Goal: Task Accomplishment & Management: Use online tool/utility

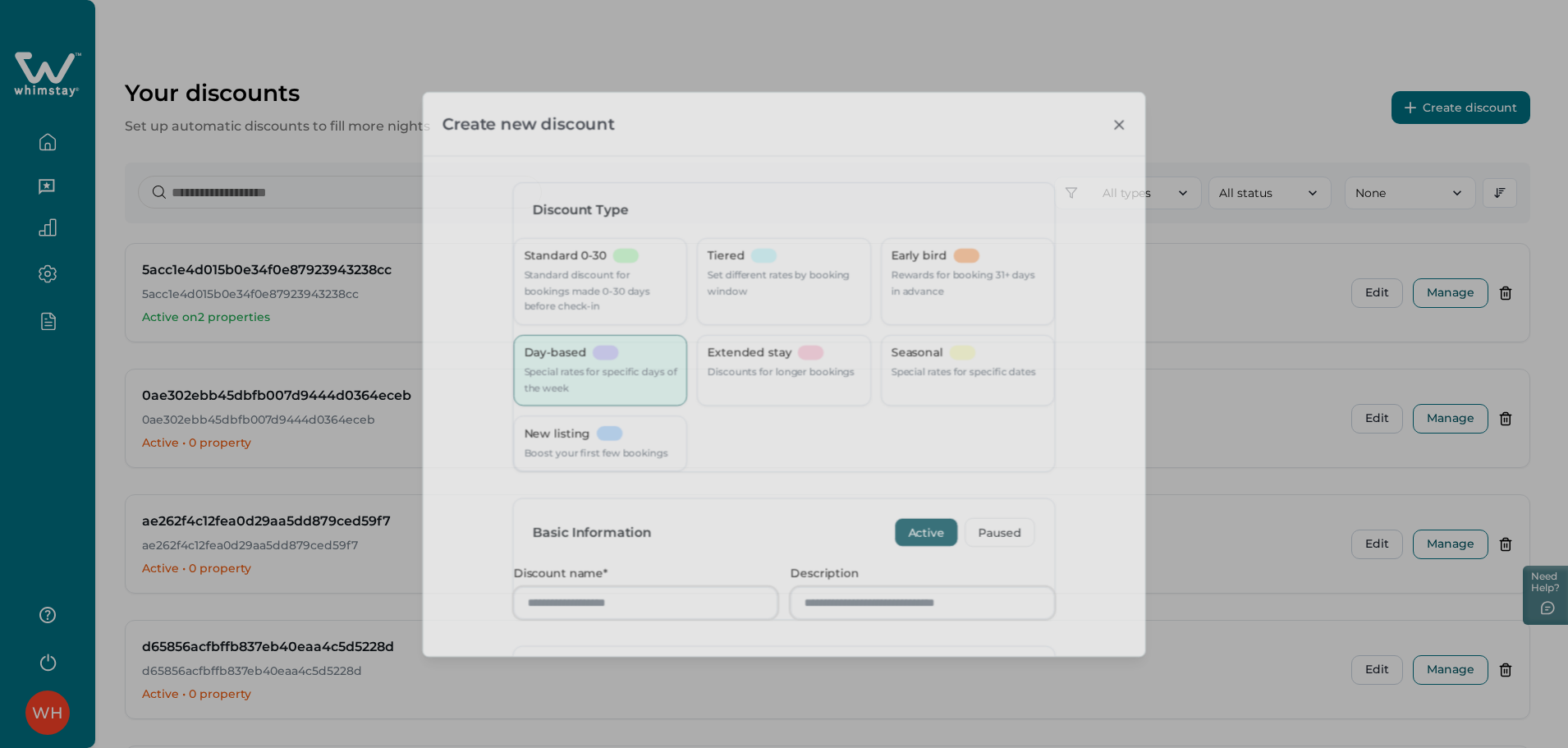
click at [1450, 96] on button "Create discount" at bounding box center [1460, 108] width 138 height 33
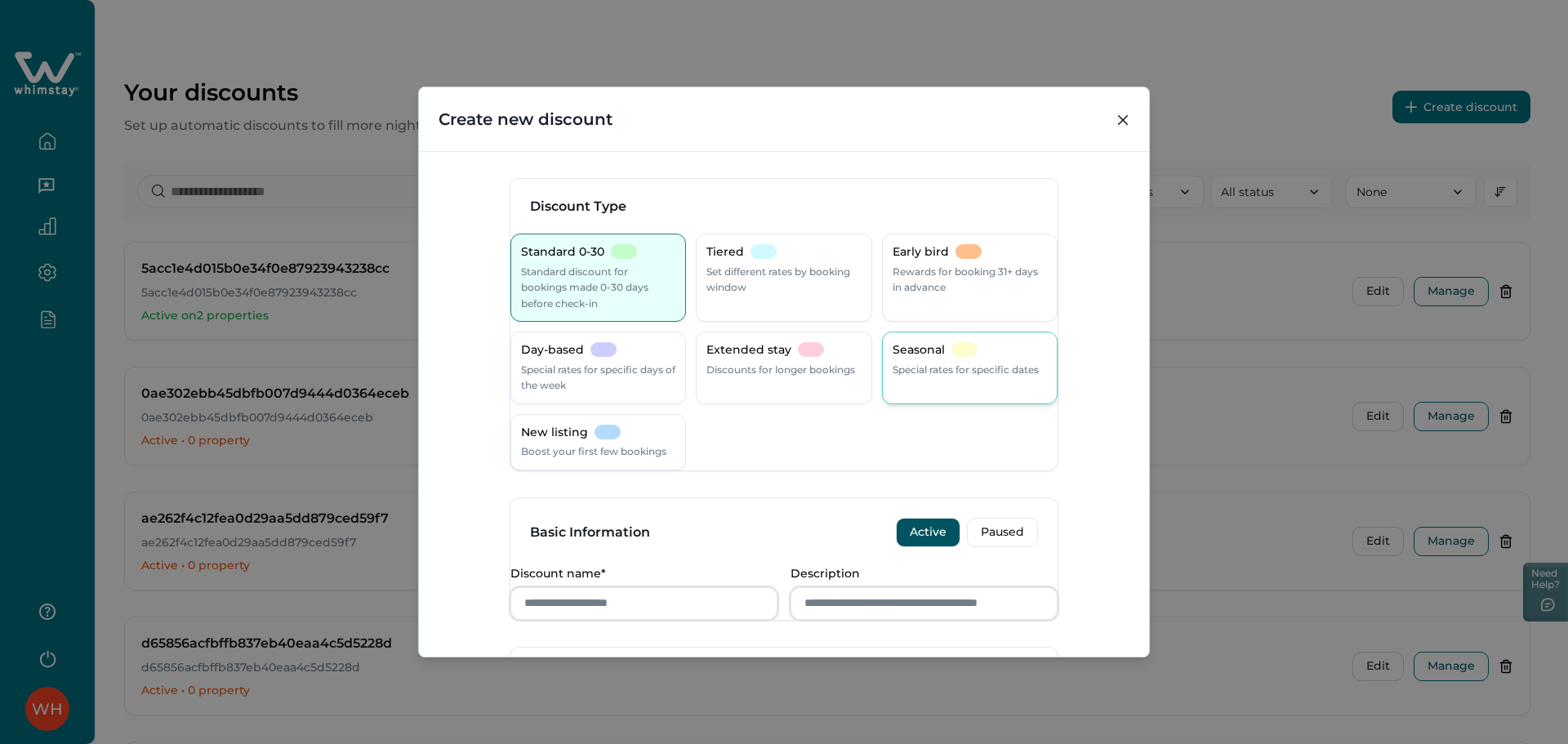
click at [951, 351] on div at bounding box center [964, 349] width 26 height 14
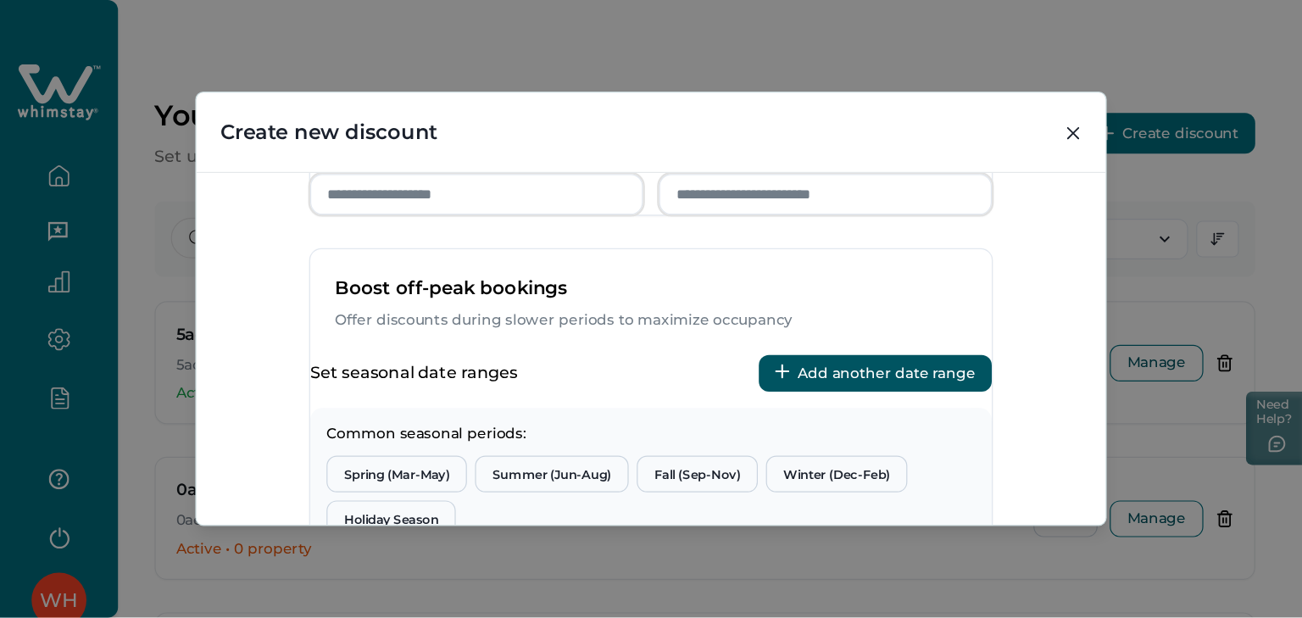
scroll to position [451, 0]
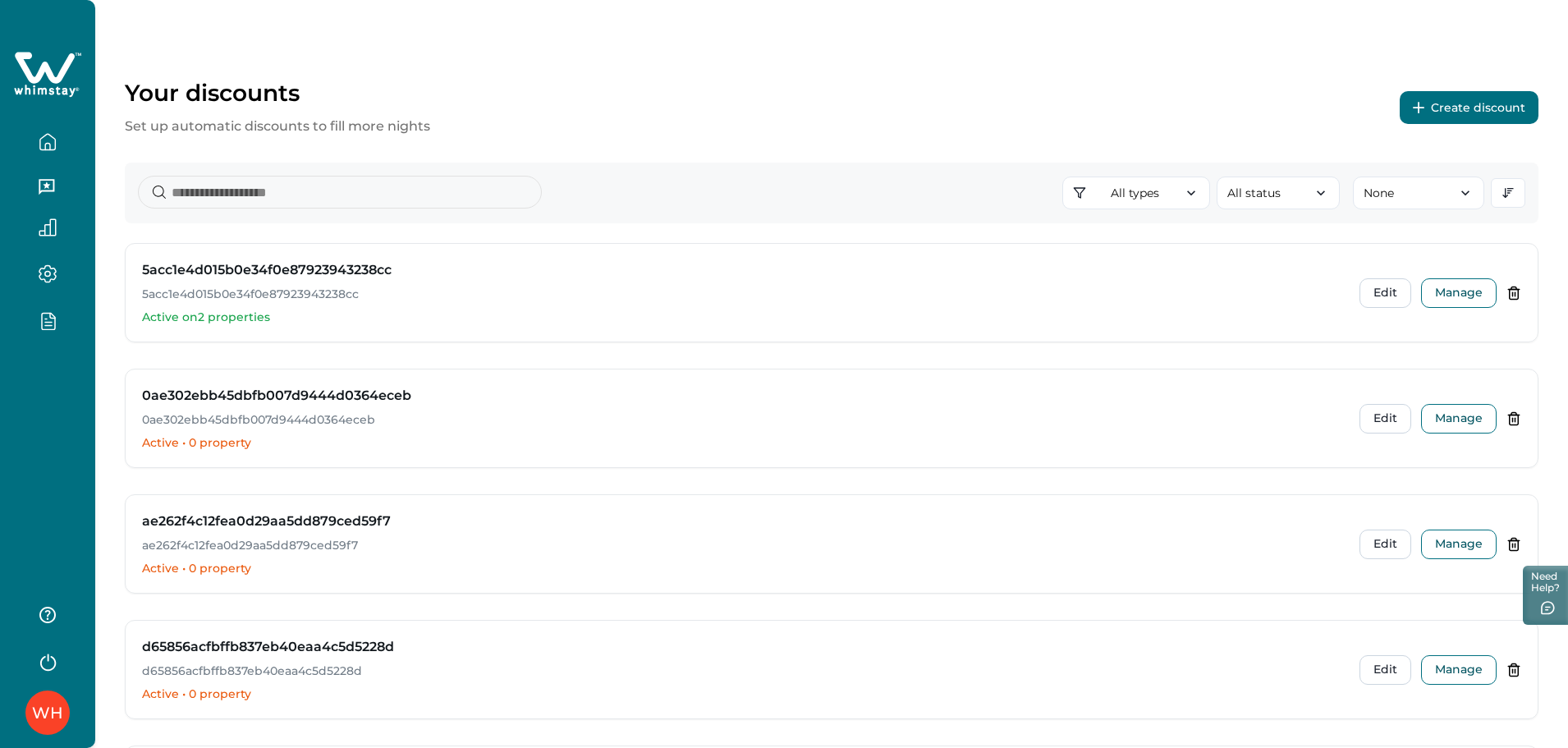
click at [62, 407] on div "WH" at bounding box center [47, 374] width 95 height 748
click at [1492, 116] on button "Create discount" at bounding box center [1468, 108] width 138 height 33
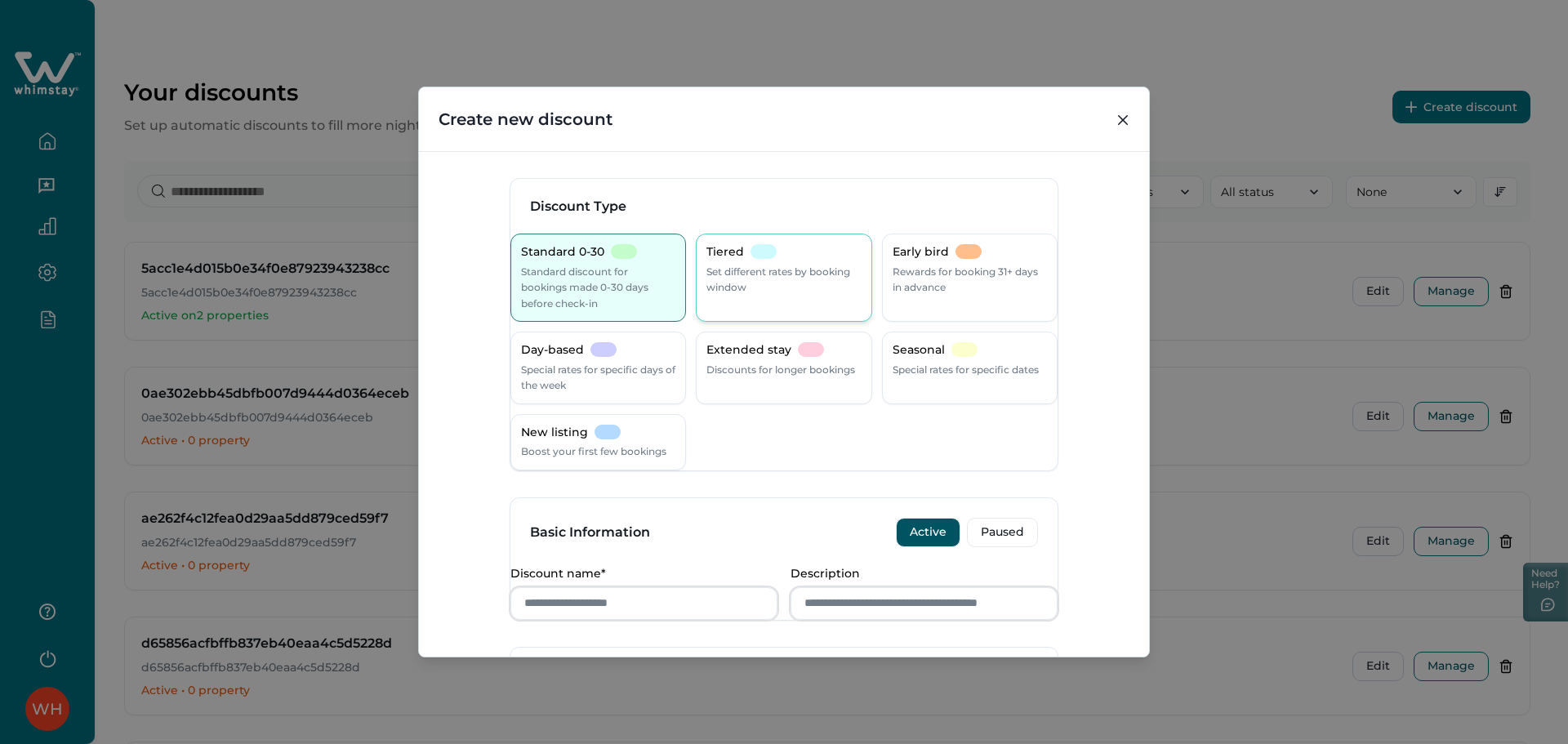
click at [748, 291] on p "Set different rates by booking window" at bounding box center [784, 279] width 154 height 32
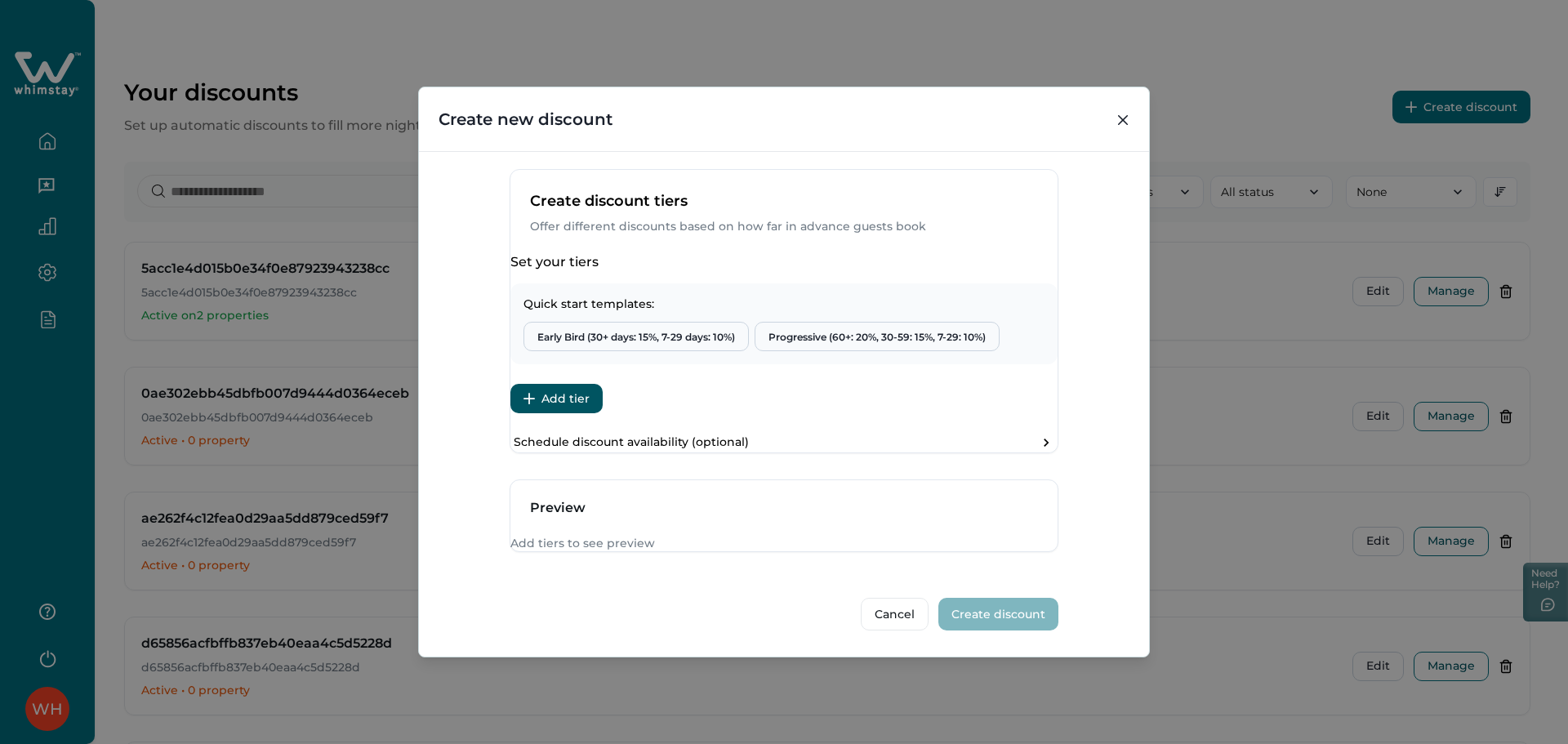
scroll to position [545, 0]
click at [590, 391] on button "Add tier" at bounding box center [557, 398] width 93 height 30
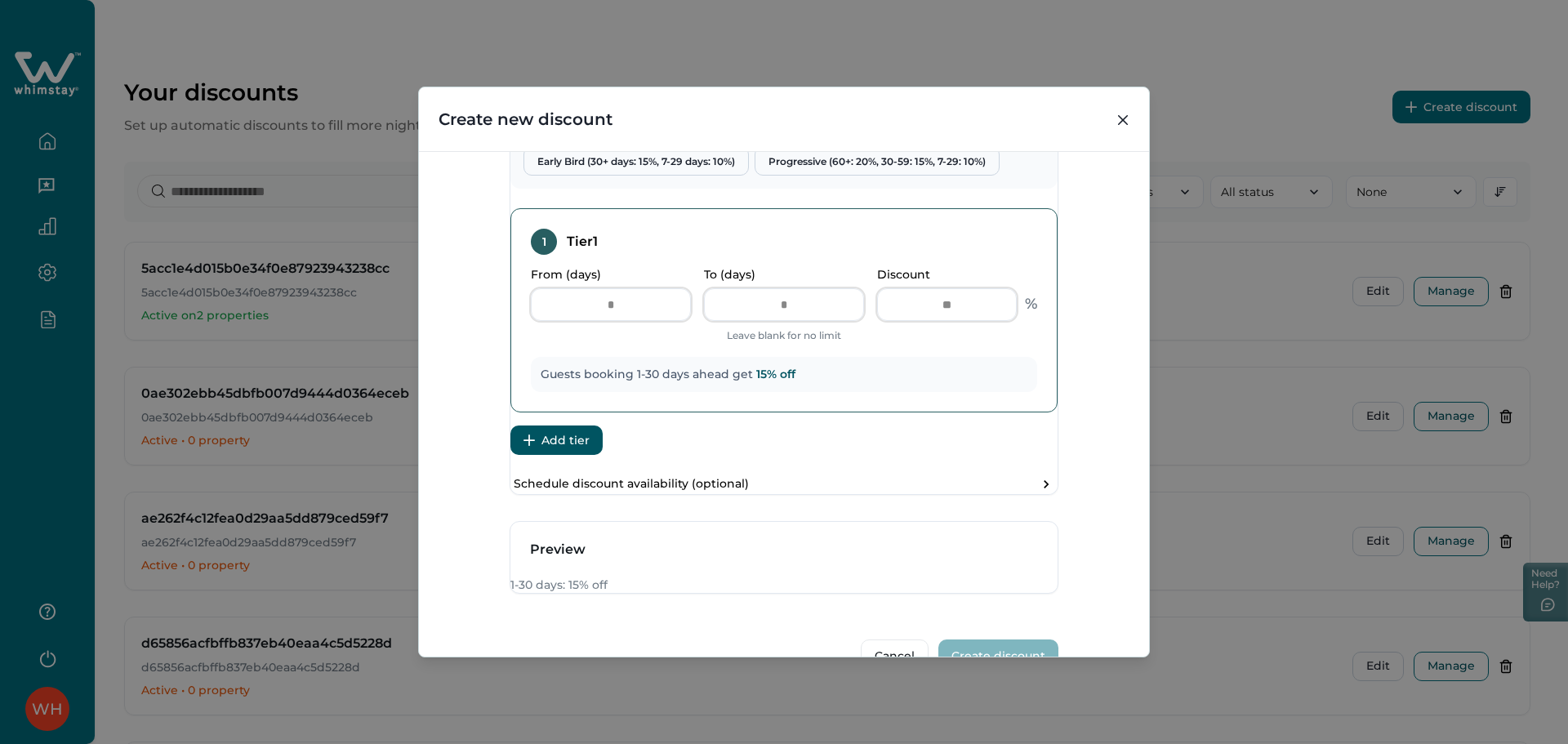
scroll to position [789, 0]
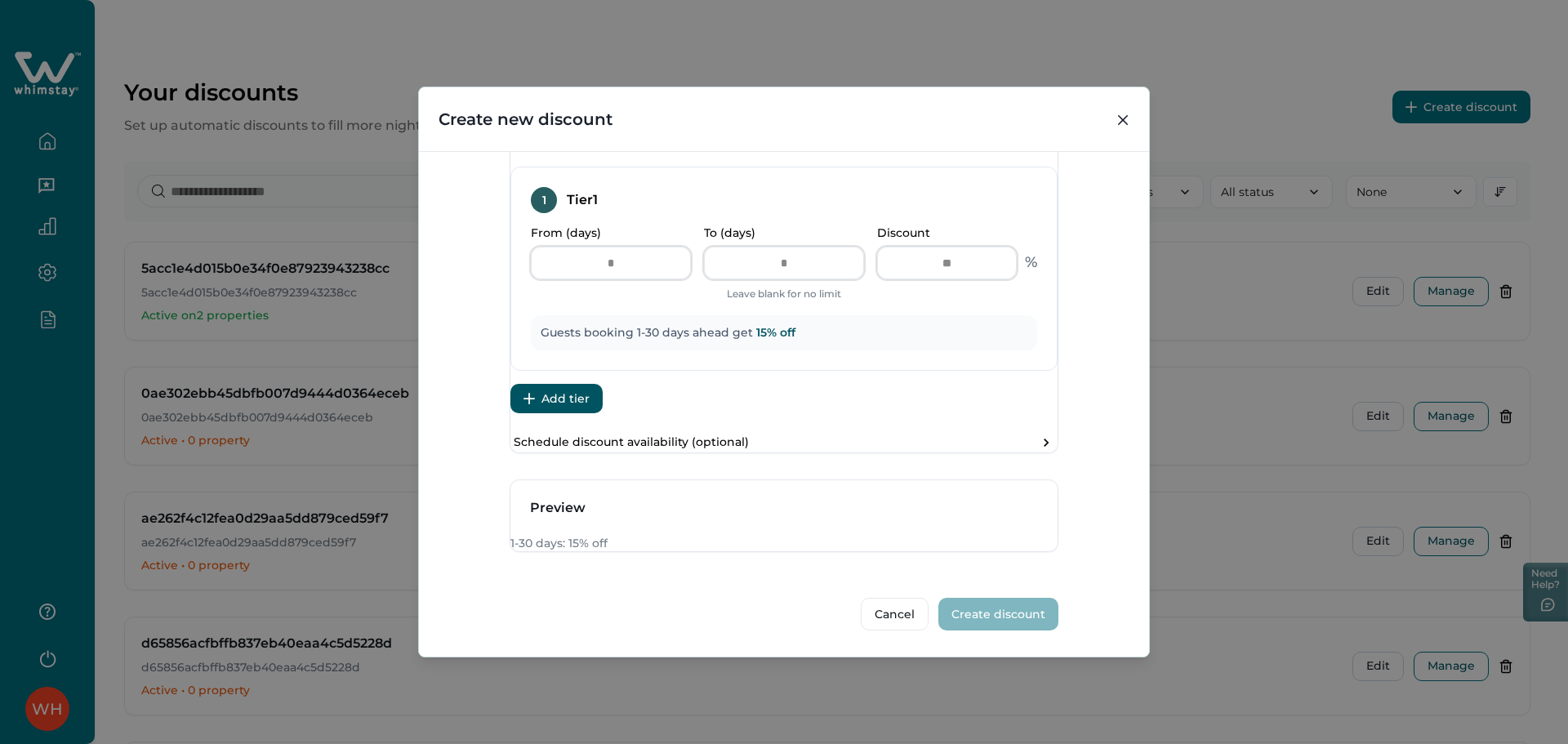
click at [575, 384] on button "Add tier" at bounding box center [557, 398] width 93 height 30
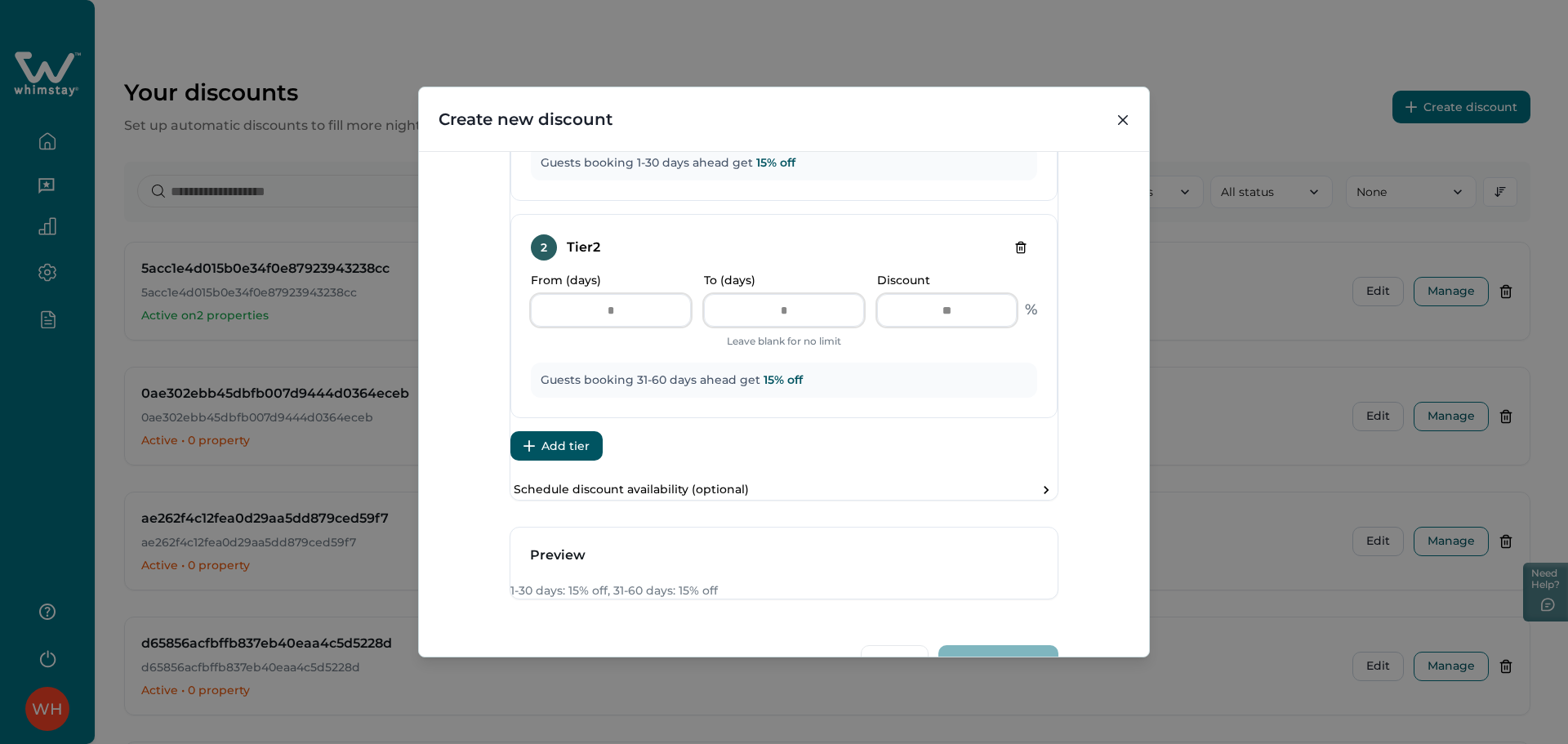
scroll to position [897, 0]
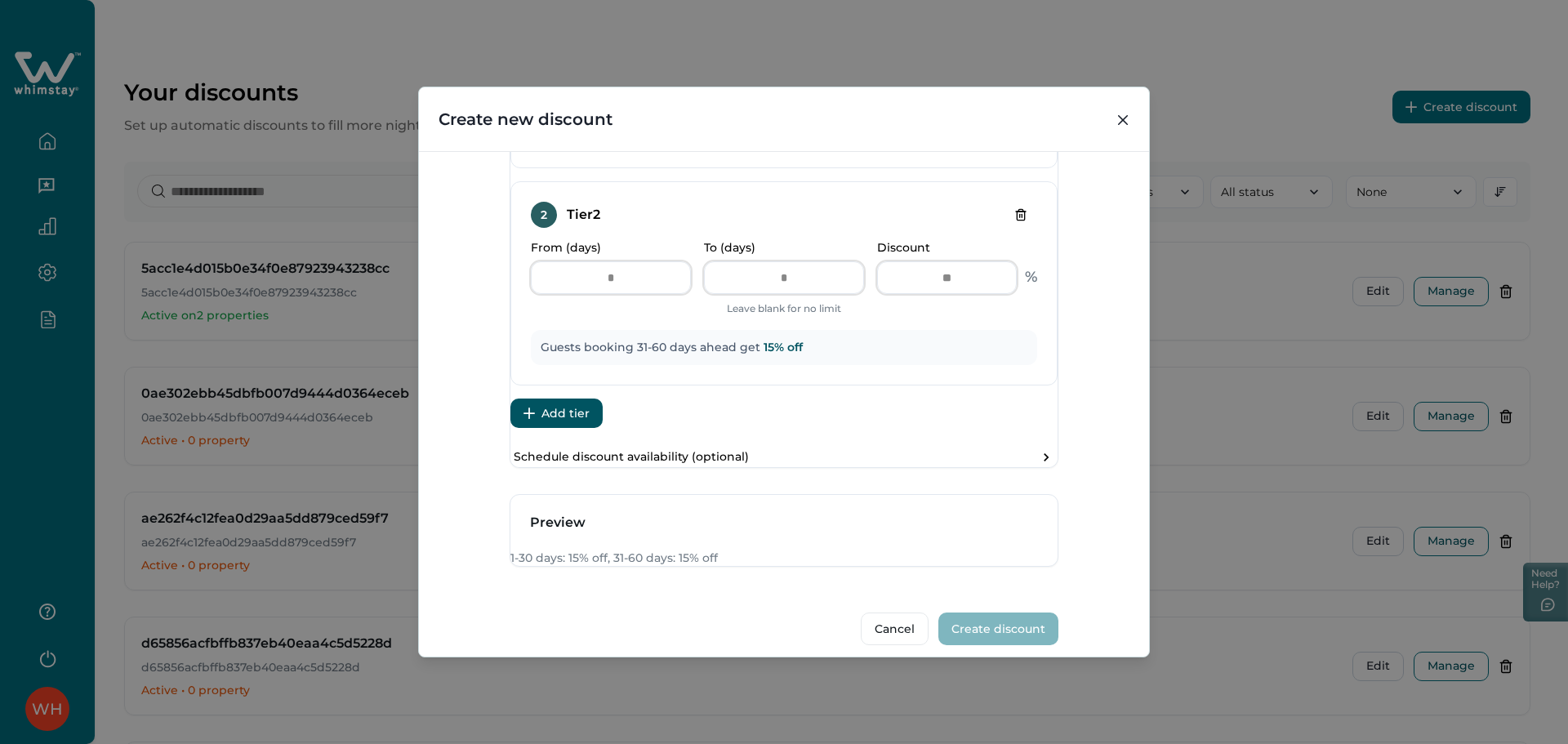
click at [585, 428] on button "Add tier" at bounding box center [557, 413] width 93 height 30
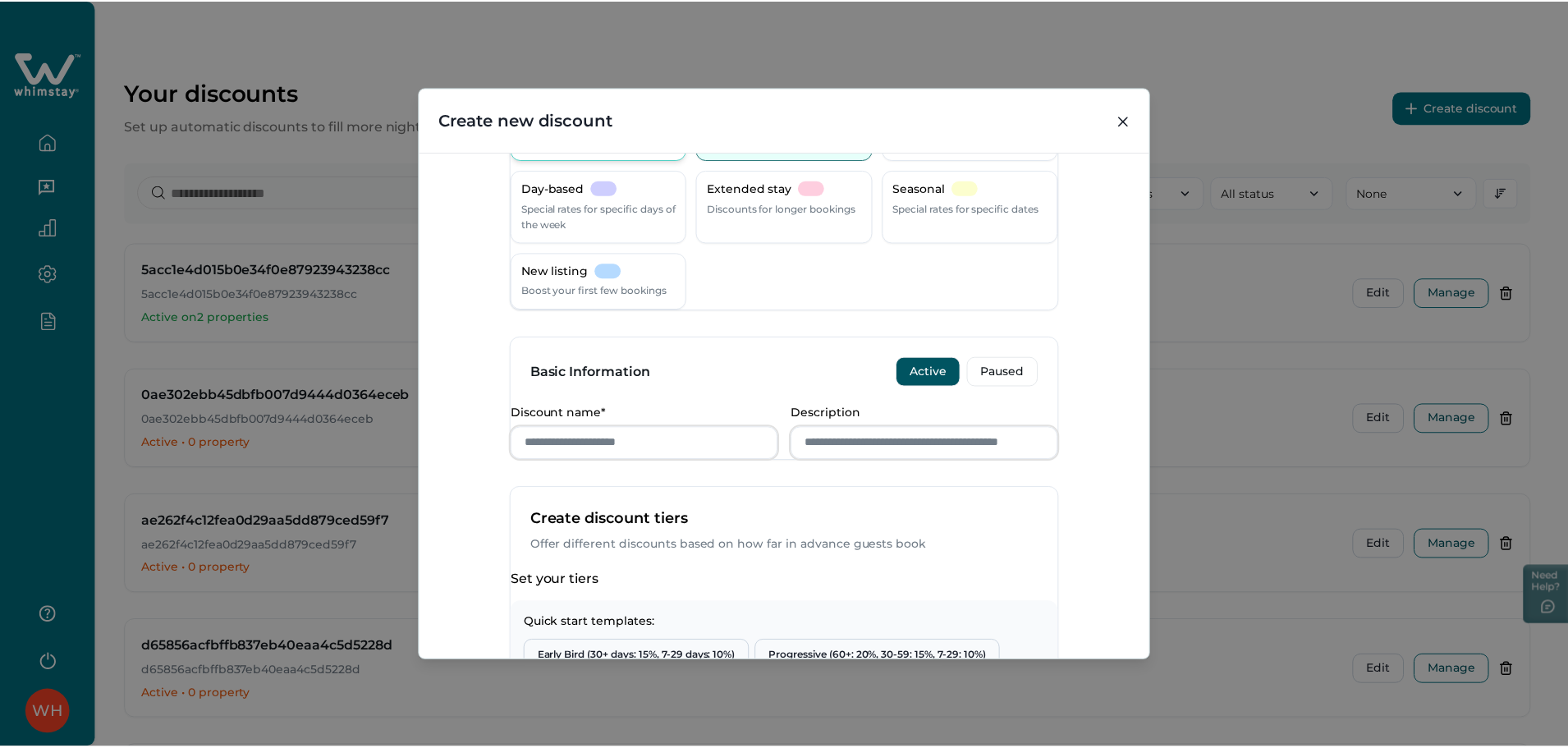
scroll to position [0, 0]
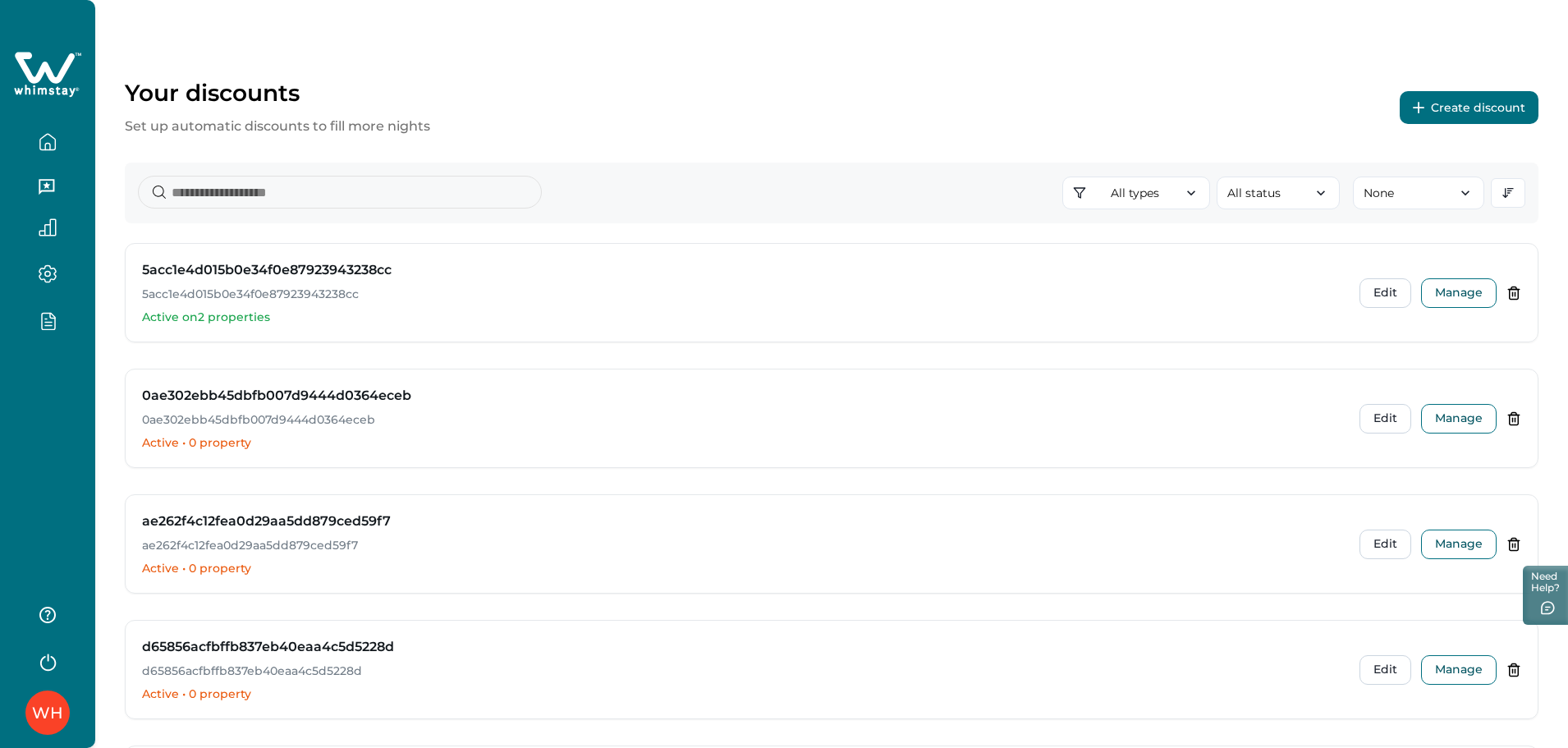
click at [71, 383] on div "WH" at bounding box center [47, 374] width 95 height 748
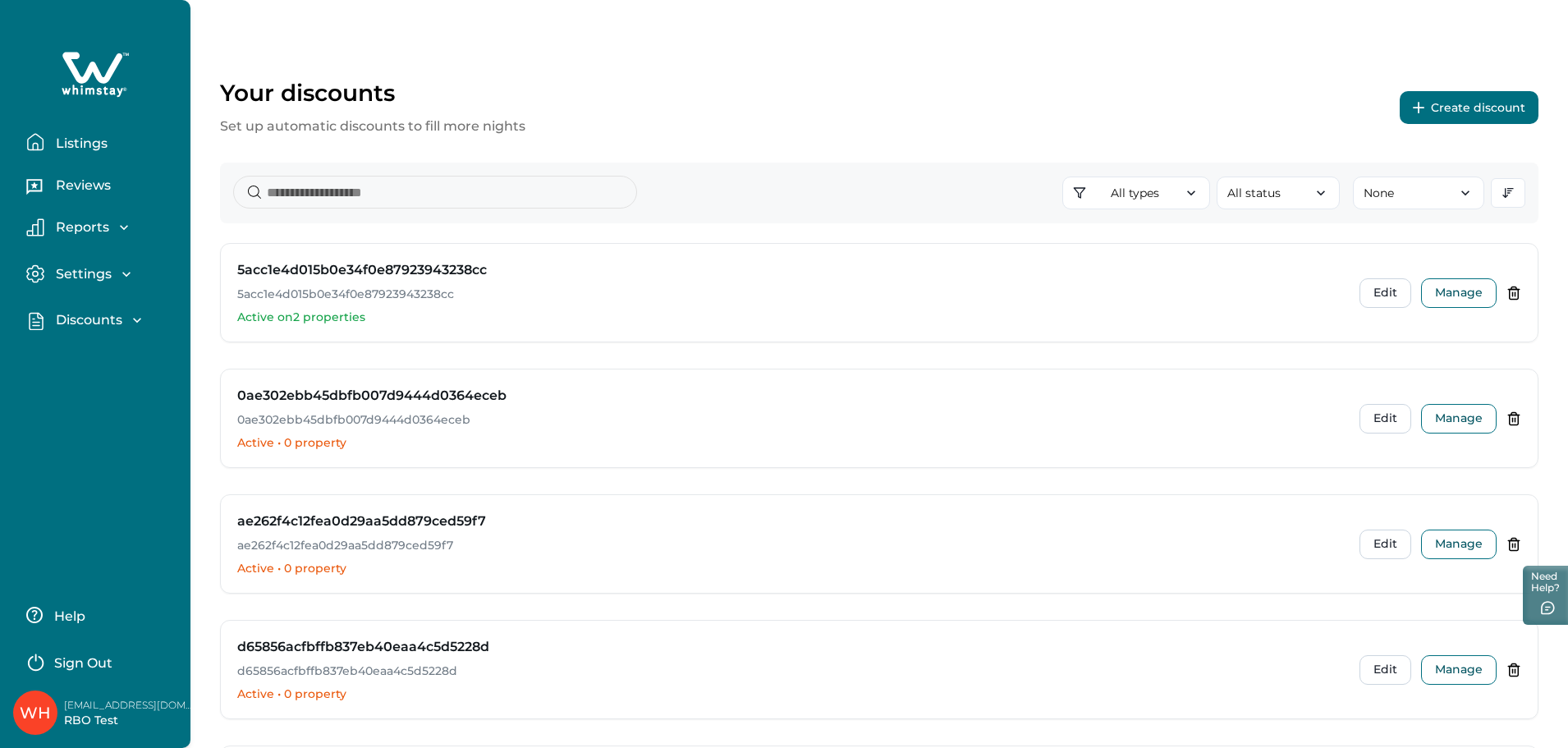
click at [94, 319] on p "Discounts" at bounding box center [87, 320] width 72 height 16
click at [84, 358] on p "Discounts" at bounding box center [87, 356] width 72 height 16
click at [88, 387] on p "Properties" at bounding box center [89, 389] width 76 height 16
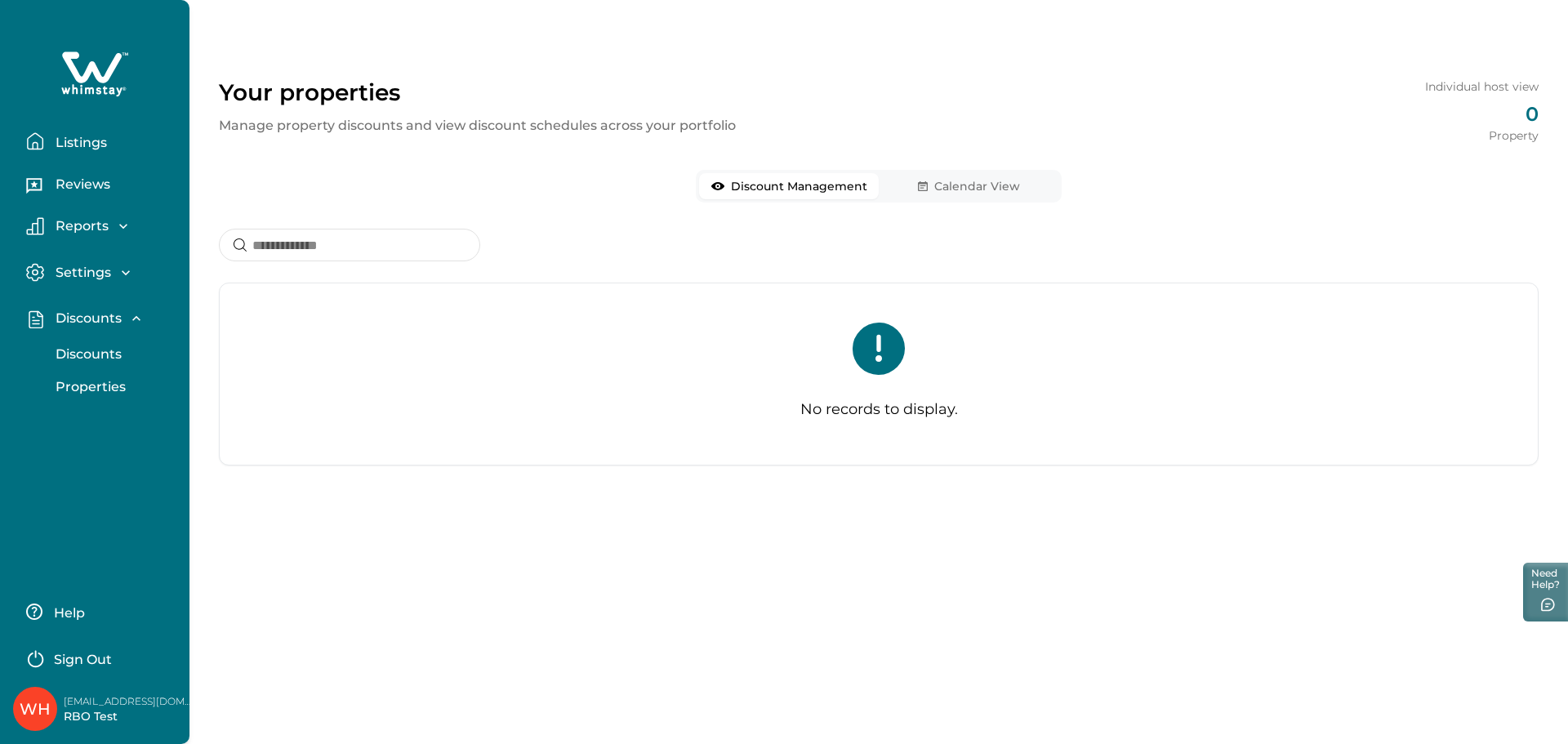
click at [72, 356] on p "Discounts" at bounding box center [87, 354] width 71 height 16
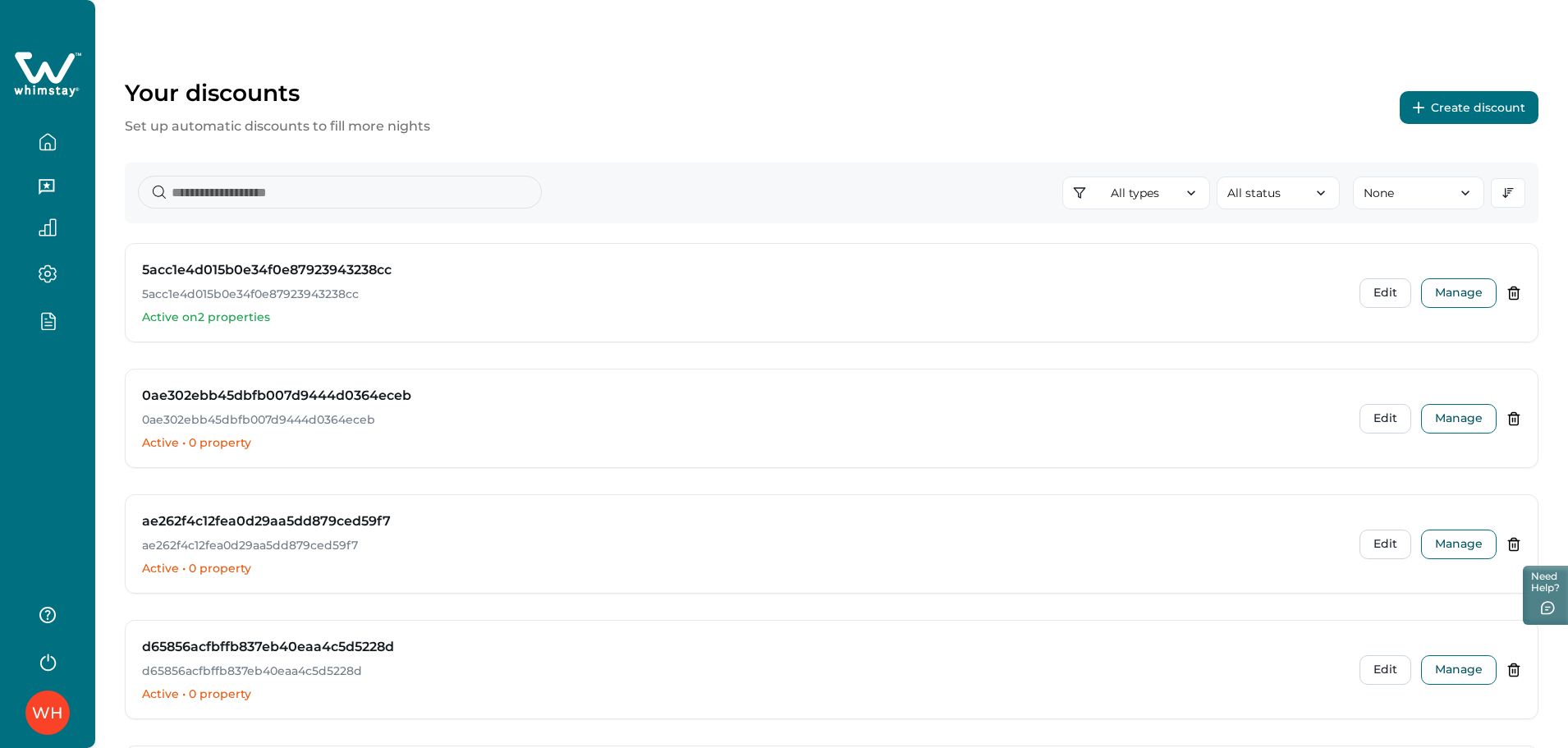
click at [1474, 111] on button "Create discount" at bounding box center [1468, 108] width 138 height 33
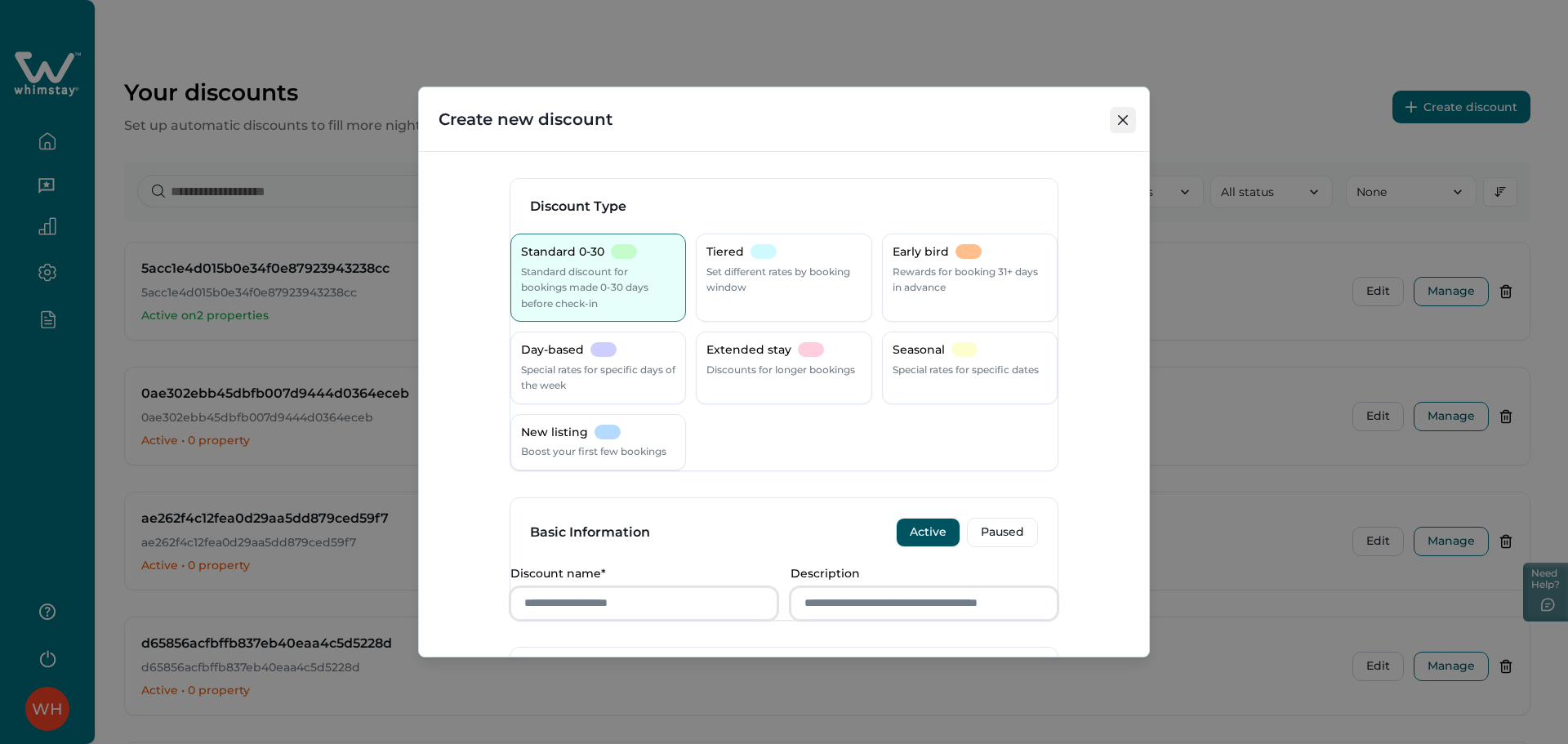
click at [1127, 119] on icon "Close" at bounding box center [1123, 120] width 10 height 10
